Goal: Find specific page/section: Find specific page/section

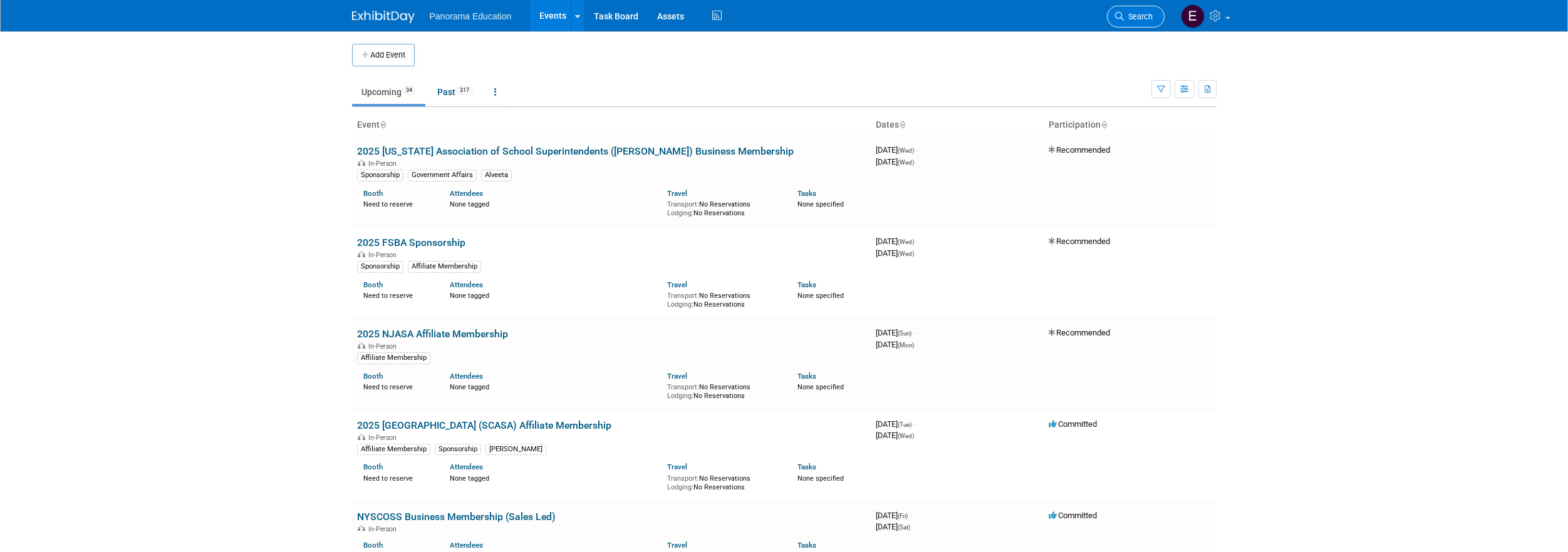
click at [1123, 18] on span "Search" at bounding box center [1138, 16] width 29 height 9
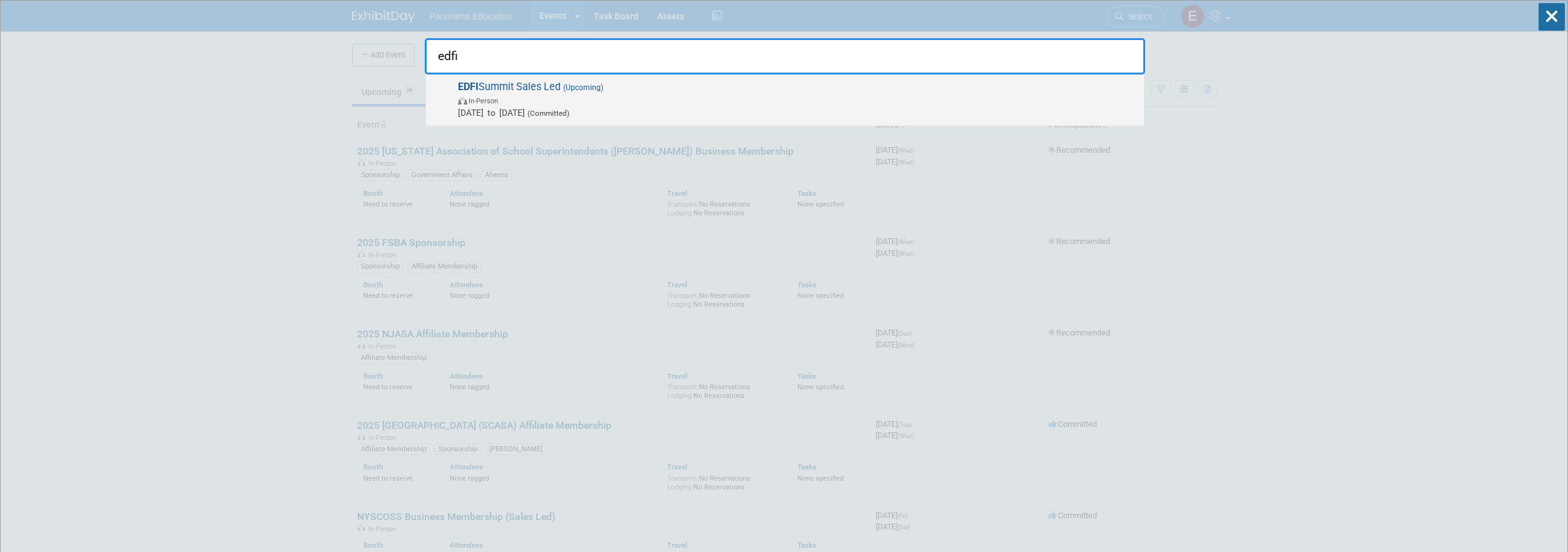
type input "edfi"
click at [722, 101] on span "In-Person" at bounding box center [797, 101] width 680 height 13
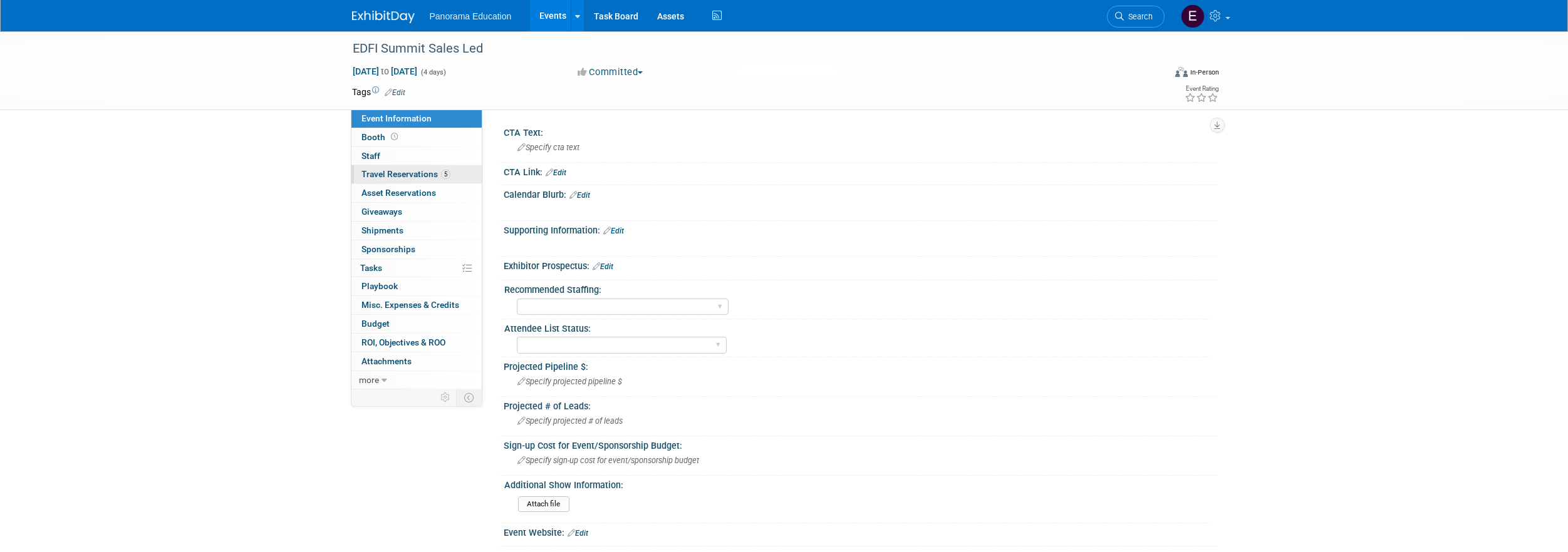
click at [423, 166] on link "5 Travel Reservations 5" at bounding box center [416, 174] width 130 height 18
